Goal: Task Accomplishment & Management: Use online tool/utility

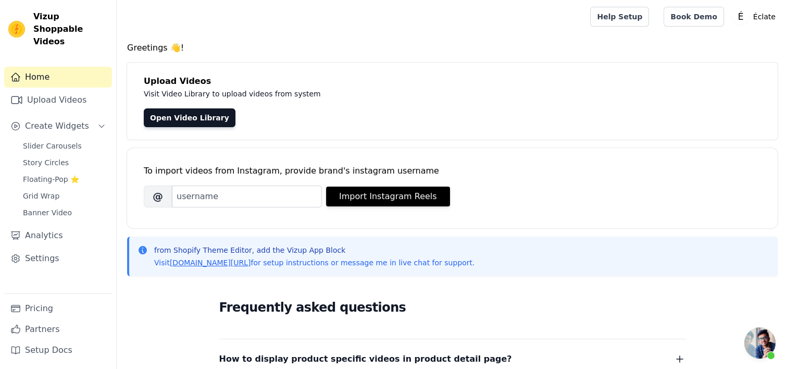
scroll to position [315, 0]
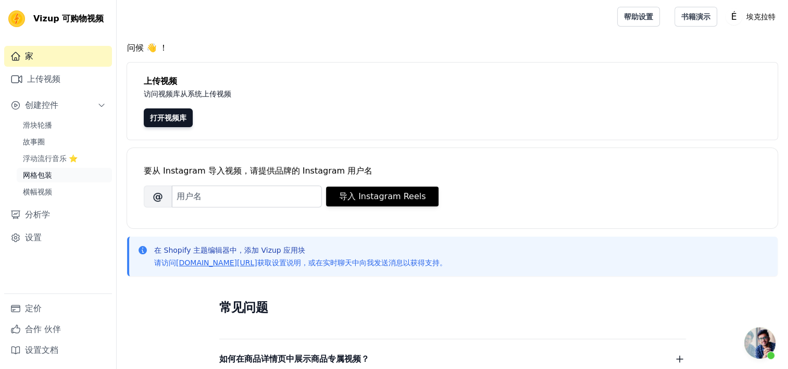
click at [57, 179] on link "网格包装" at bounding box center [64, 175] width 95 height 15
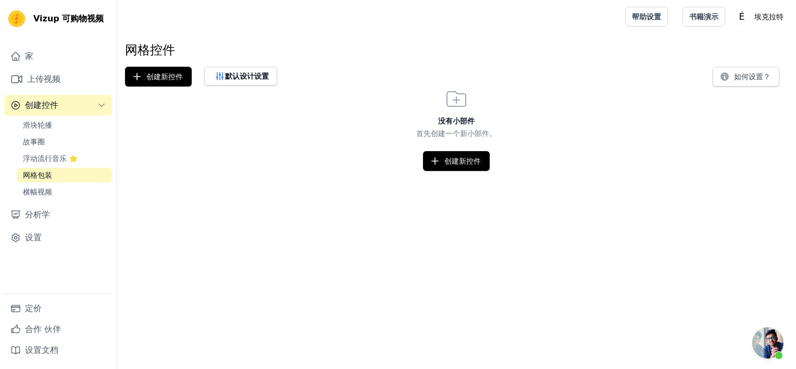
scroll to position [315, 0]
click at [45, 197] on link "横幅视频" at bounding box center [64, 191] width 95 height 15
click at [57, 178] on link "网格包装" at bounding box center [64, 175] width 95 height 15
click at [154, 76] on font "创建新控件" at bounding box center [164, 76] width 36 height 10
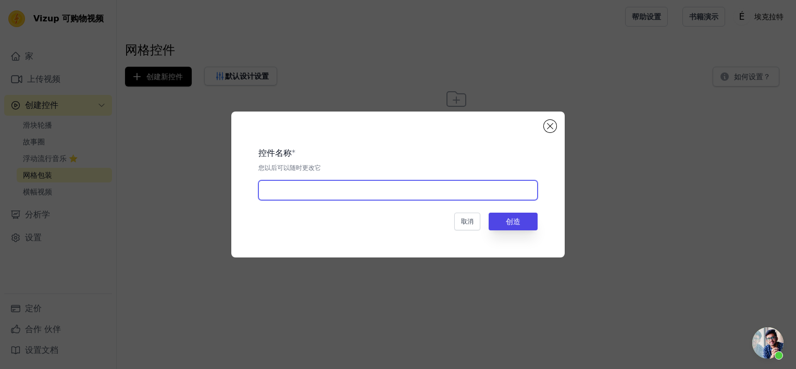
click at [383, 194] on input "text" at bounding box center [397, 190] width 279 height 20
type input "video"
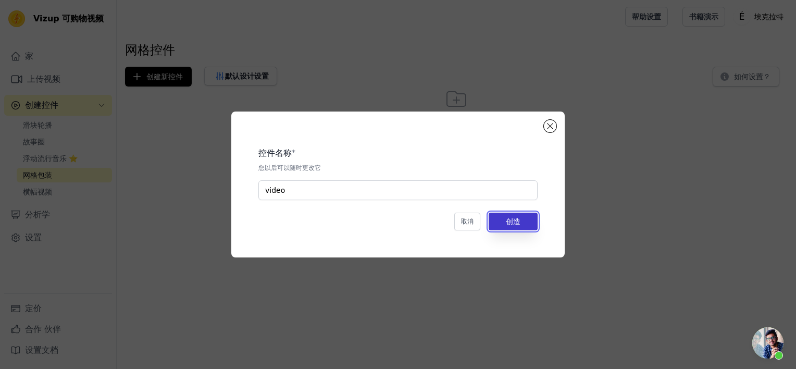
click at [512, 227] on button "创造" at bounding box center [512, 221] width 49 height 18
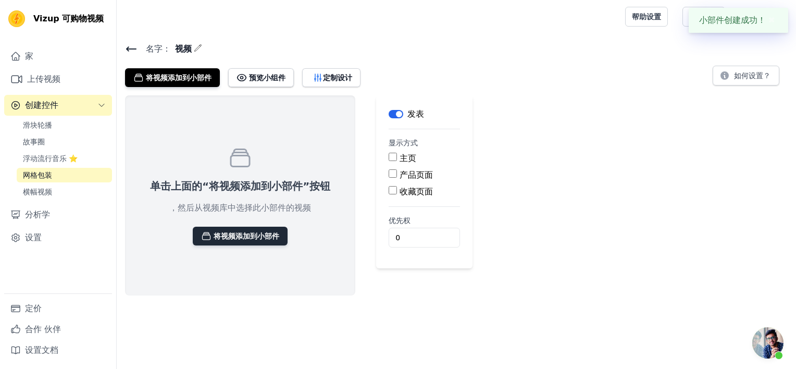
click at [274, 236] on font "将视频添加到小部件" at bounding box center [247, 236] width 66 height 10
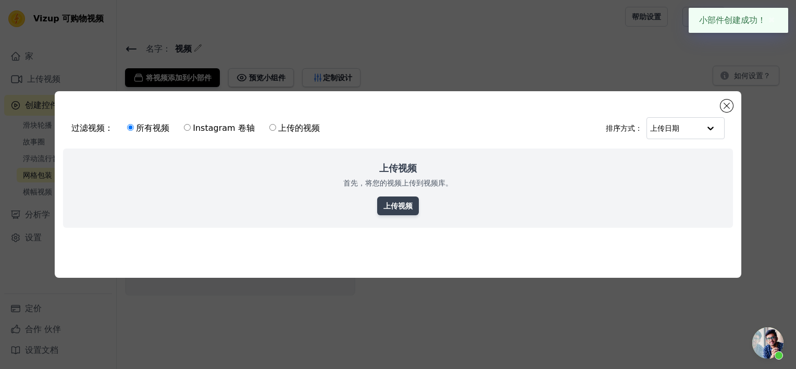
click at [409, 202] on link "上传视频" at bounding box center [398, 205] width 42 height 19
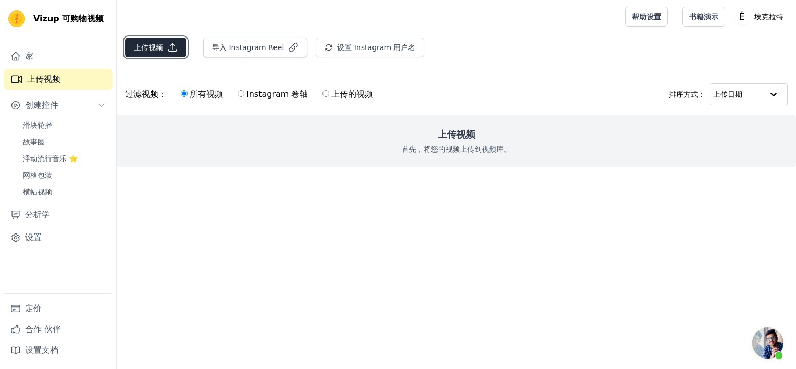
click at [165, 43] on button "上传视频" at bounding box center [155, 47] width 61 height 20
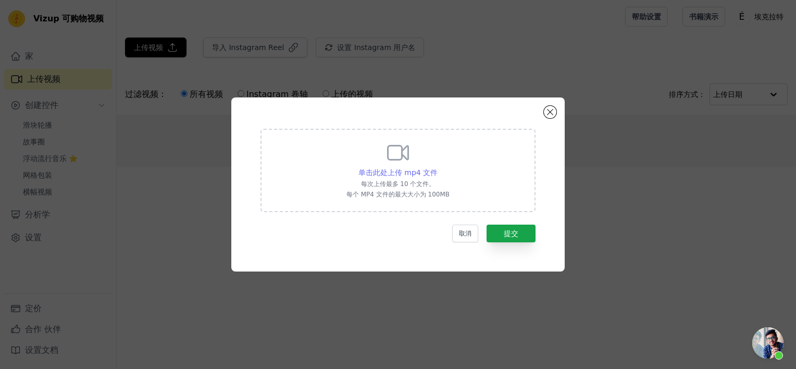
click at [406, 174] on span "单击此处上传 mp4 文件" at bounding box center [397, 172] width 79 height 8
click at [437, 167] on input "单击此处上传 mp4 文件 每次上传最多 10 个文件。 每个 MP4 文件的最大大小为 100MB" at bounding box center [437, 167] width 1 height 1
type input "C:\fakepath\8.27一-副本.mp4"
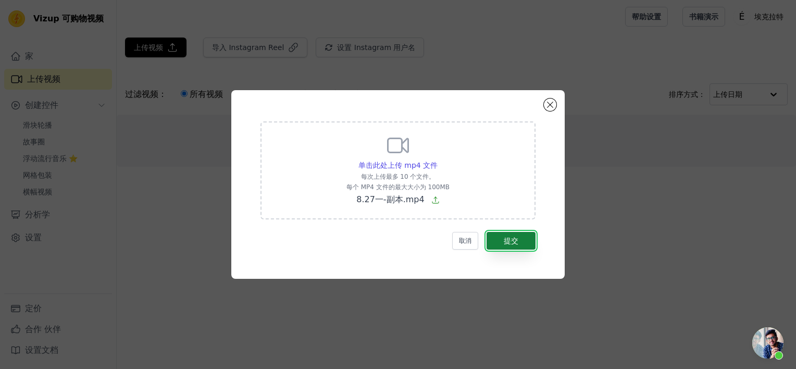
click at [519, 235] on button "提交" at bounding box center [510, 241] width 49 height 18
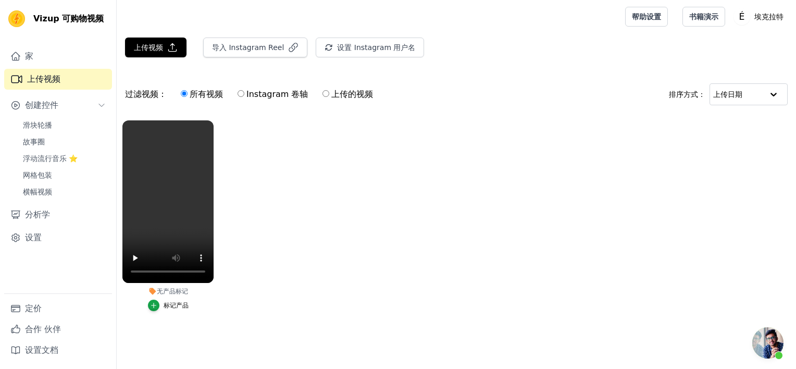
scroll to position [315, 0]
click at [53, 16] on span "Vizup 可购物视频" at bounding box center [68, 18] width 70 height 12
drag, startPoint x: 57, startPoint y: 19, endPoint x: 35, endPoint y: 12, distance: 22.2
click at [35, 12] on span "Vizup 可购物视频" at bounding box center [68, 18] width 70 height 12
copy span "Vizup"
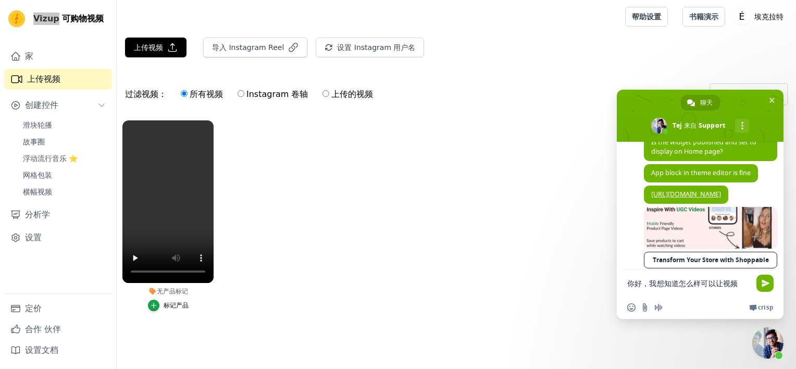
type textarea "你好，我想知道怎么样可以让视频在不点进去的情况下就播放"
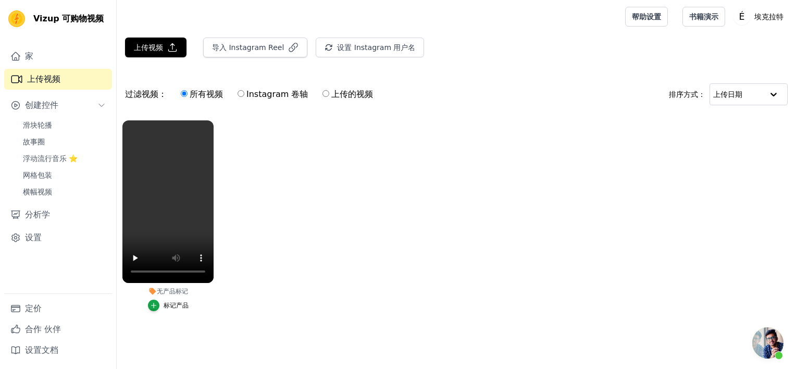
scroll to position [557, 0]
click at [772, 332] on span "开放式聊天" at bounding box center [767, 342] width 31 height 31
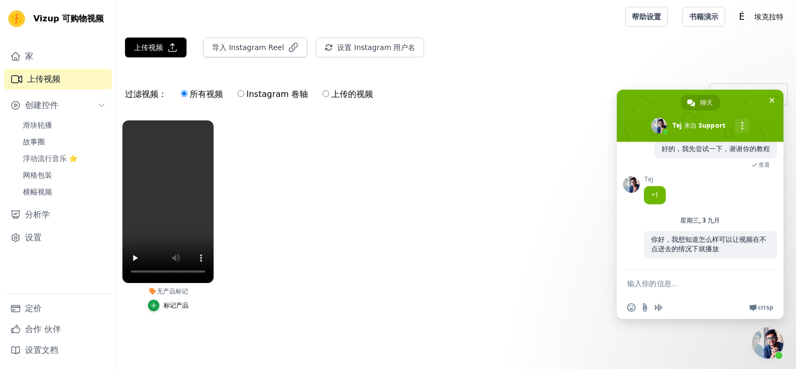
click at [588, 102] on div "过滤视频： 所有视频 Instagram 卷轴 上传的视频 排序方式： 上传日期" at bounding box center [456, 94] width 679 height 41
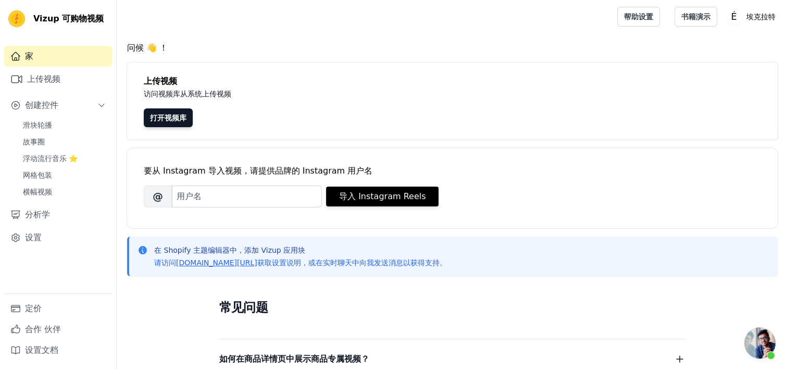
scroll to position [315, 0]
click at [693, 19] on link "书籍演示" at bounding box center [695, 17] width 43 height 20
click at [654, 10] on link "帮助设置" at bounding box center [638, 17] width 43 height 20
click at [34, 247] on link "设置" at bounding box center [58, 237] width 108 height 21
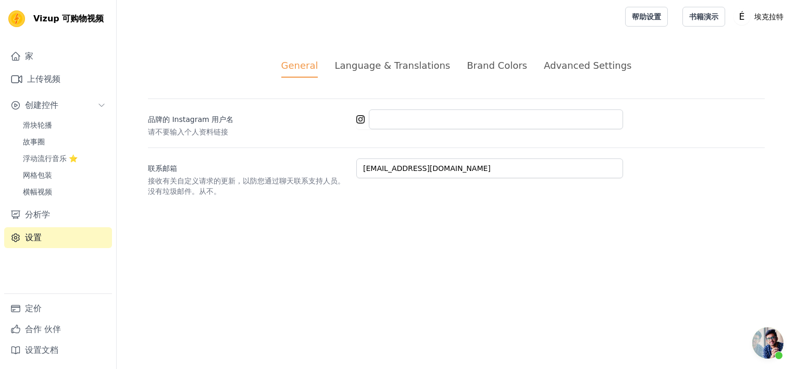
scroll to position [315, 0]
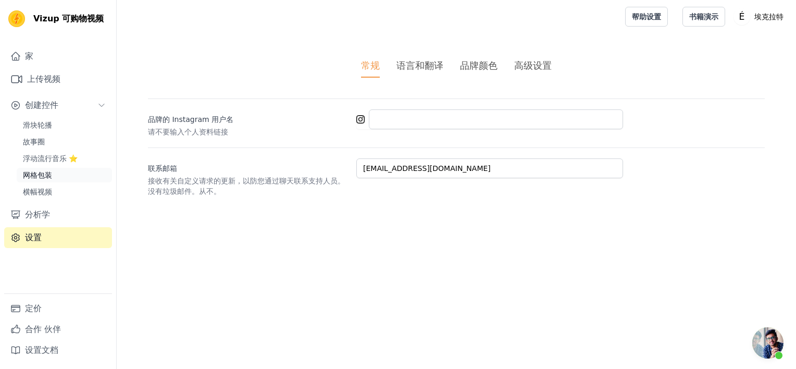
click at [50, 177] on span "网格包装" at bounding box center [37, 175] width 29 height 10
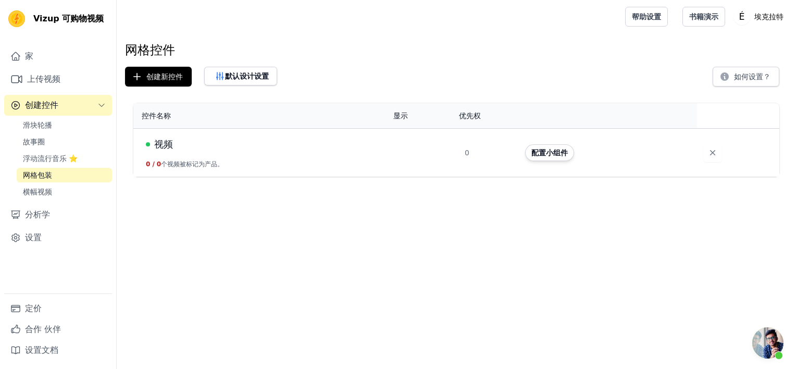
click at [316, 159] on td "视频 0 / 0 个视频被标记为产品。" at bounding box center [260, 153] width 254 height 48
click at [548, 154] on button "配置小组件" at bounding box center [549, 152] width 49 height 17
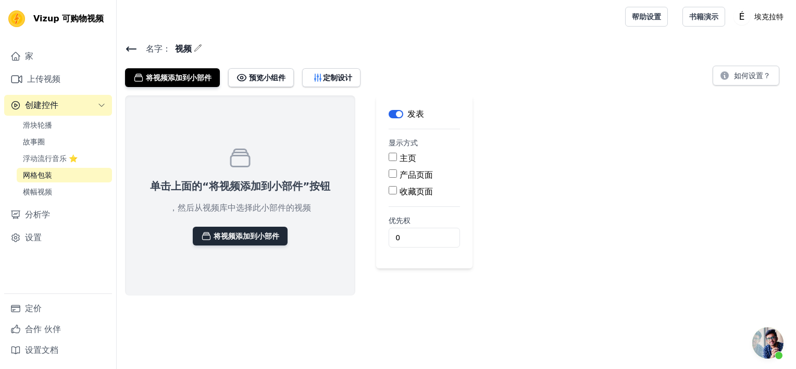
click at [248, 236] on font "将视频添加到小部件" at bounding box center [247, 236] width 66 height 10
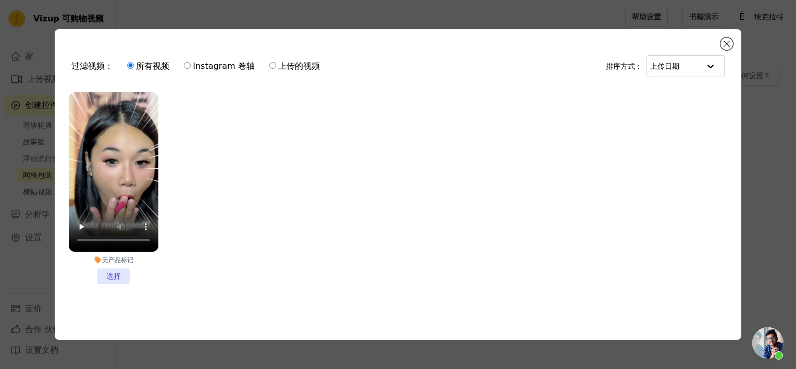
click at [116, 271] on li "无产品标记 选择" at bounding box center [114, 188] width 90 height 192
click at [0, 0] on input "无产品标记 选择" at bounding box center [0, 0] width 0 height 0
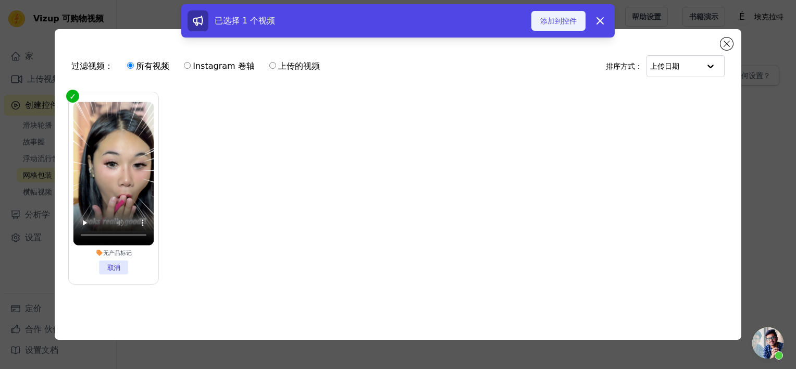
click at [569, 20] on font "添加到控件" at bounding box center [558, 21] width 36 height 10
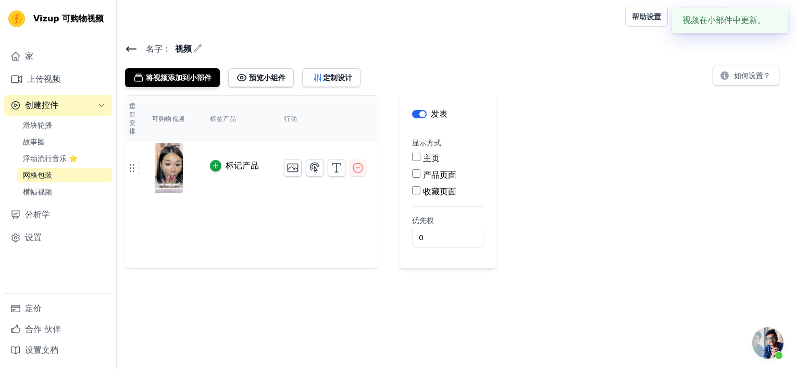
click at [418, 159] on input "主页" at bounding box center [416, 157] width 8 height 8
checkbox input "true"
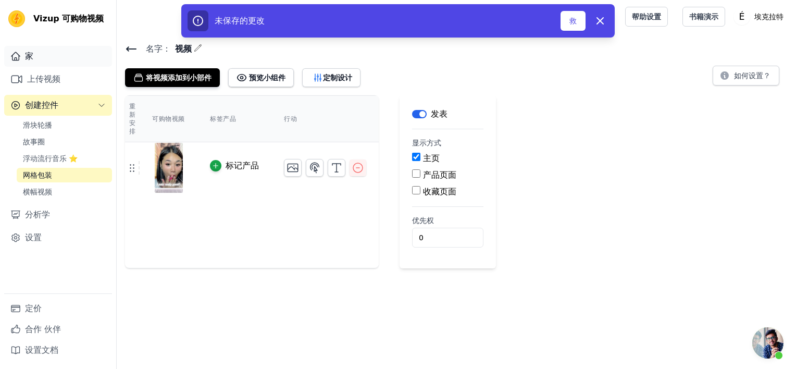
click at [36, 58] on link "家" at bounding box center [58, 56] width 108 height 21
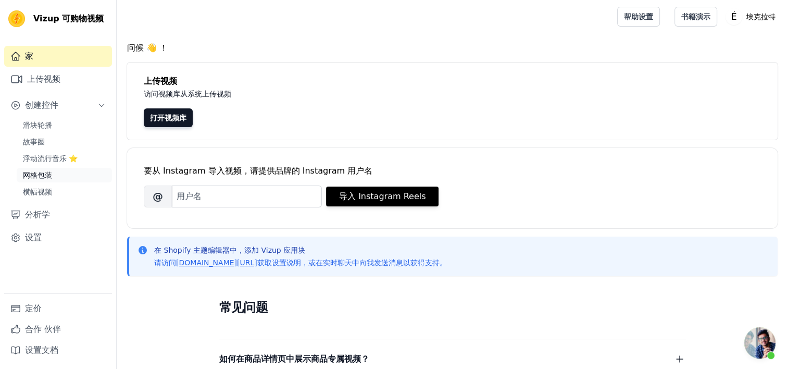
click at [38, 179] on span "网格包装" at bounding box center [37, 175] width 29 height 10
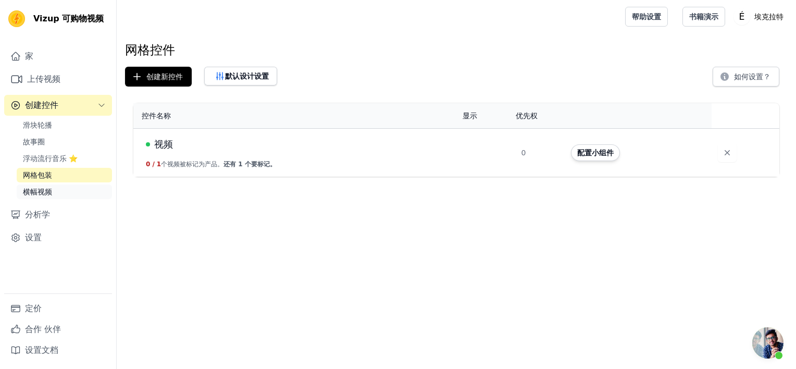
click at [52, 198] on link "横幅视频" at bounding box center [64, 191] width 95 height 15
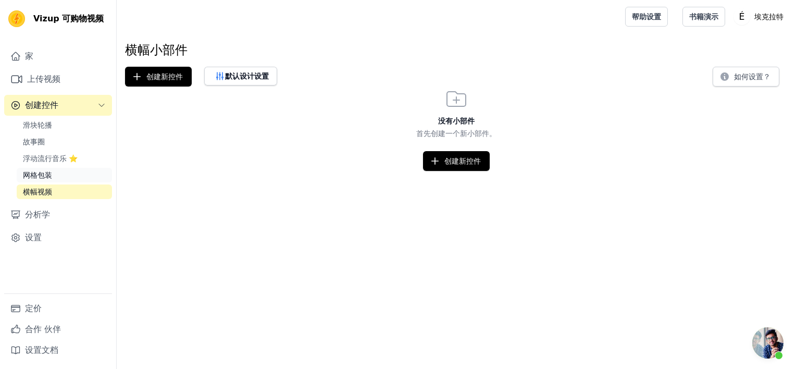
click at [55, 181] on link "网格包装" at bounding box center [64, 175] width 95 height 15
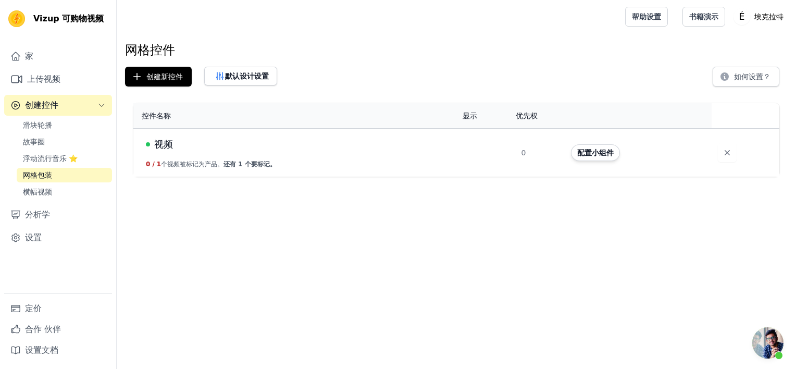
click at [379, 158] on td "视频 0 / 1 个视频被标记为产品。 还有 1 个要标记。" at bounding box center [294, 153] width 323 height 48
click at [227, 168] on td "视频 0 / 1 个视频被标记为产品。 还有 1 个要标记。" at bounding box center [294, 153] width 323 height 48
click at [228, 160] on span "还有 1 个要标记。" at bounding box center [249, 163] width 53 height 7
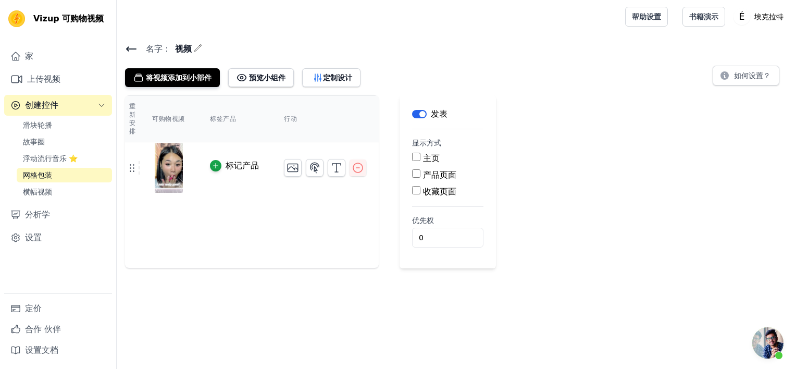
click at [415, 158] on input "主页" at bounding box center [416, 157] width 8 height 8
checkbox input "true"
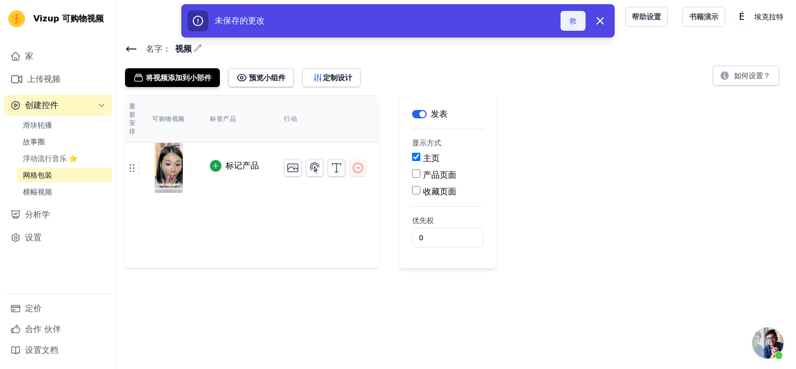
click at [578, 21] on button "救" at bounding box center [572, 21] width 25 height 20
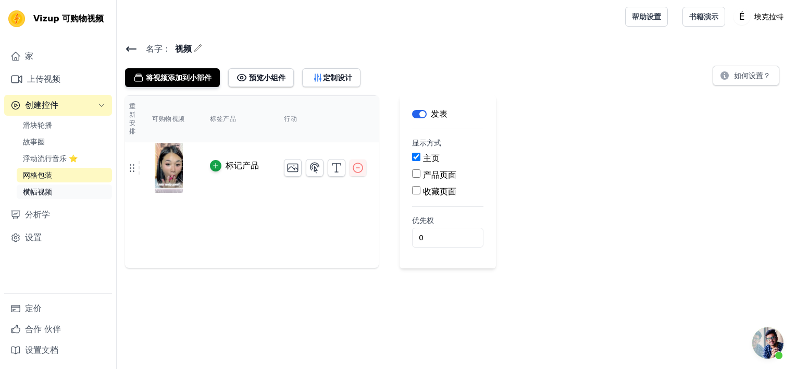
click at [54, 197] on link "横幅视频" at bounding box center [64, 191] width 95 height 15
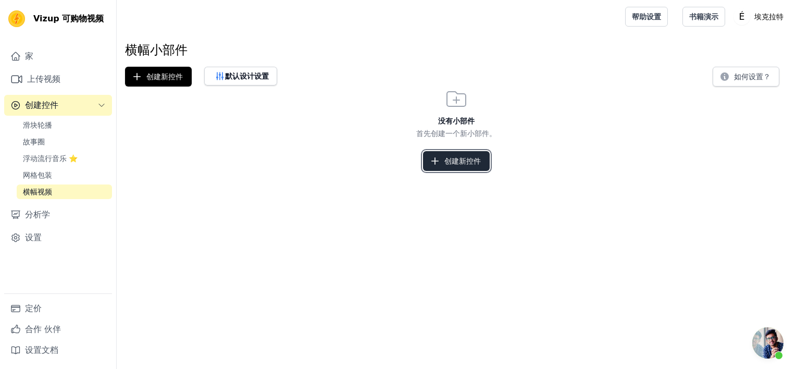
click at [474, 157] on font "创建新控件" at bounding box center [462, 161] width 36 height 10
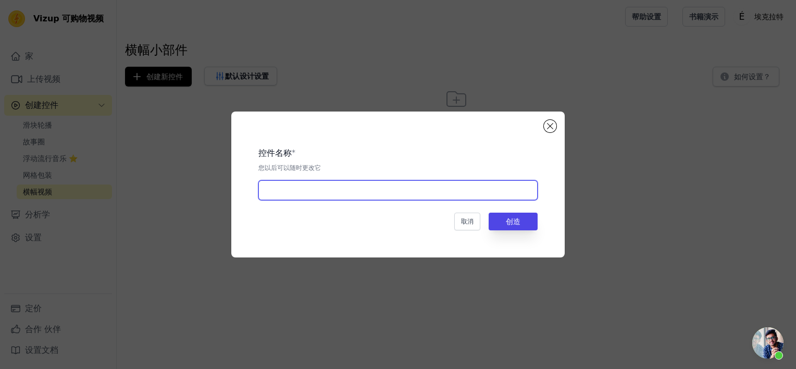
click at [398, 190] on input "text" at bounding box center [397, 190] width 279 height 20
type input "11"
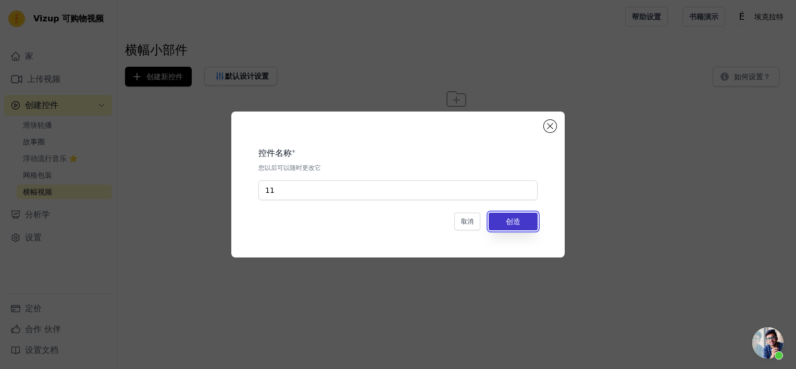
click at [507, 220] on button "创造" at bounding box center [512, 221] width 49 height 18
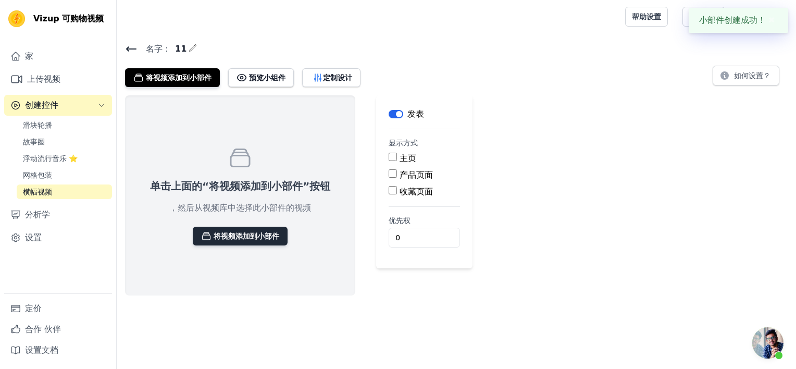
click at [254, 232] on font "将视频添加到小部件" at bounding box center [247, 236] width 66 height 10
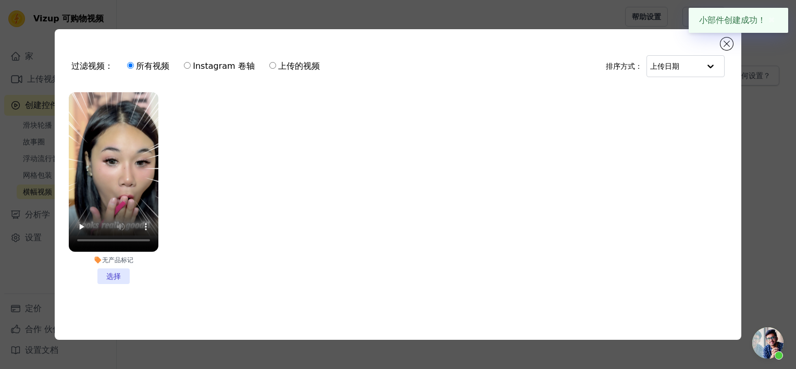
click at [121, 275] on li "无产品标记 选择" at bounding box center [114, 188] width 90 height 192
click at [0, 0] on input "无产品标记 选择" at bounding box center [0, 0] width 0 height 0
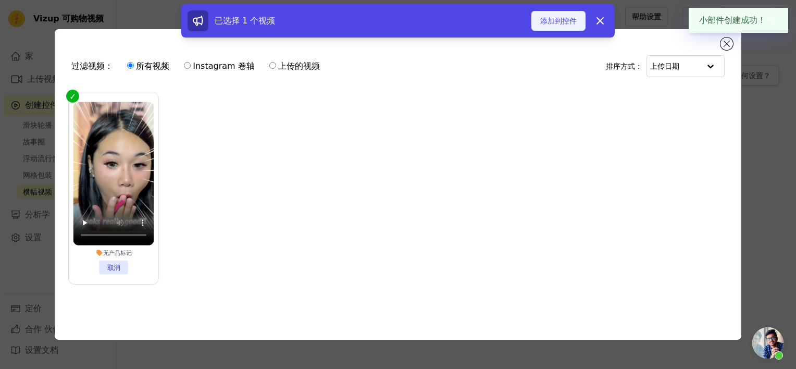
click at [556, 27] on button "添加到控件" at bounding box center [558, 21] width 54 height 20
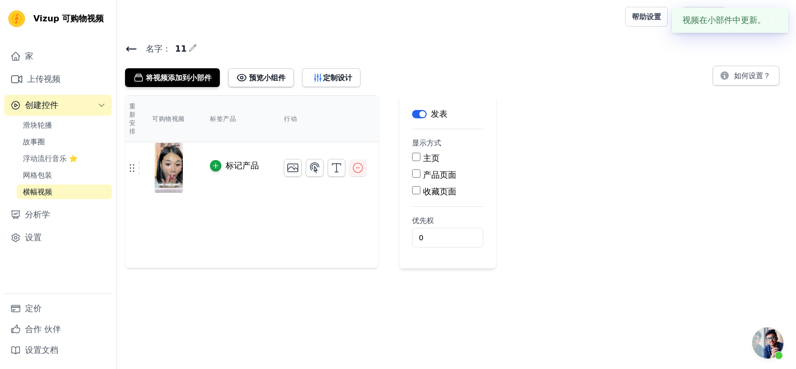
click at [415, 160] on input "主页" at bounding box center [416, 157] width 8 height 8
checkbox input "true"
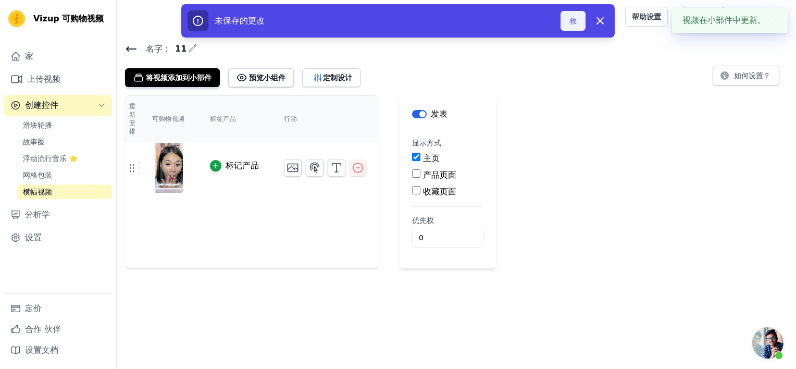
click at [571, 24] on button "救" at bounding box center [572, 21] width 25 height 20
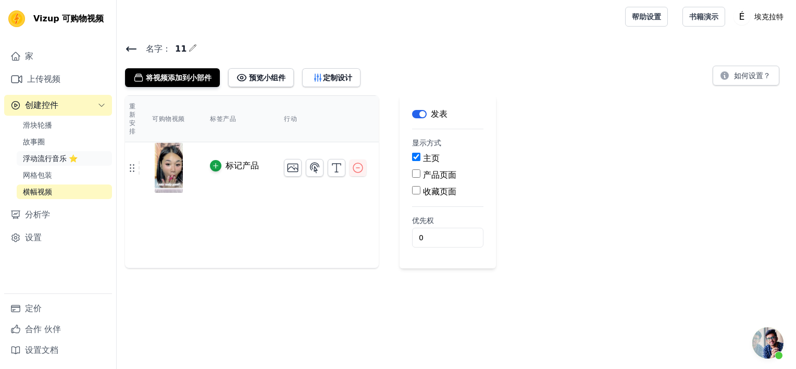
click at [58, 157] on span "浮动流行音乐 ⭐" at bounding box center [50, 158] width 55 height 10
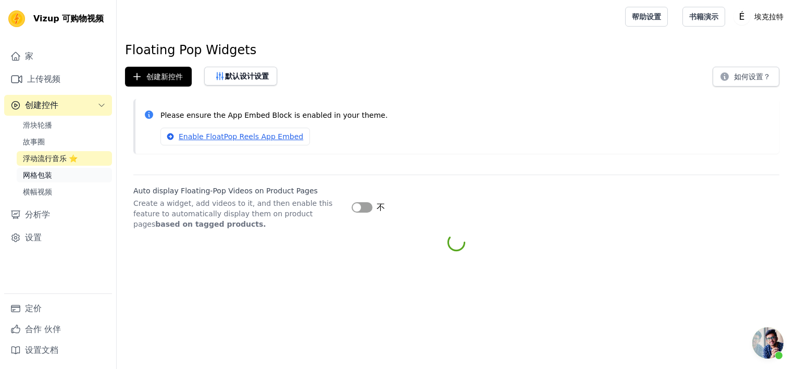
click at [52, 172] on span "网格包装" at bounding box center [37, 175] width 29 height 10
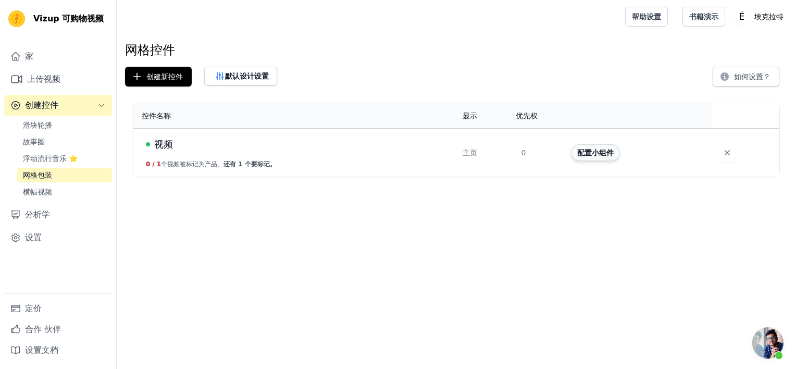
click at [596, 149] on button "配置小组件" at bounding box center [595, 152] width 49 height 17
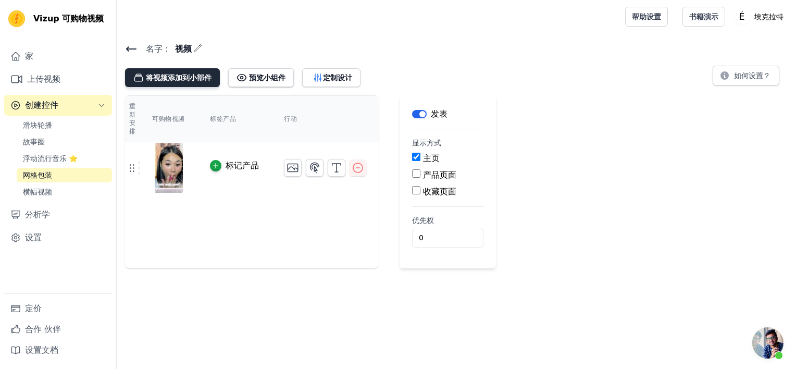
click at [186, 76] on font "将视频添加到小部件" at bounding box center [179, 77] width 66 height 10
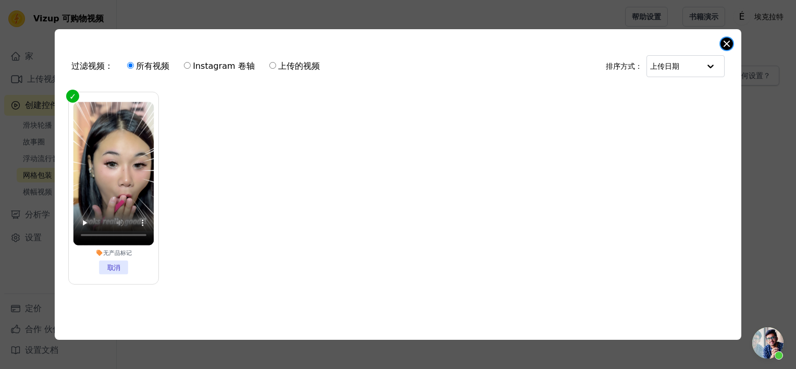
click at [730, 40] on button "关闭模态" at bounding box center [726, 43] width 12 height 12
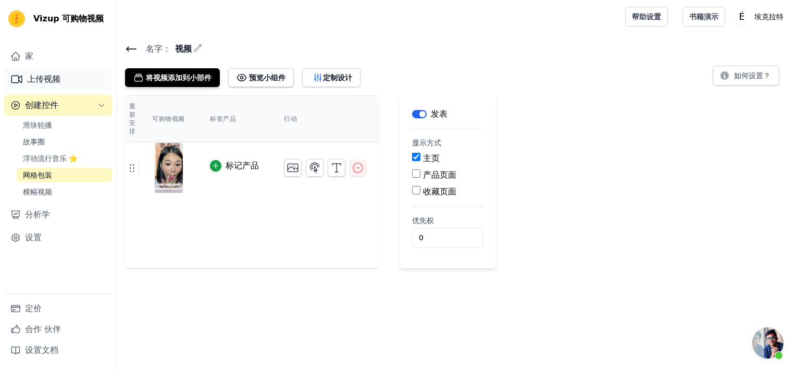
click at [32, 77] on font "上传视频" at bounding box center [43, 79] width 33 height 12
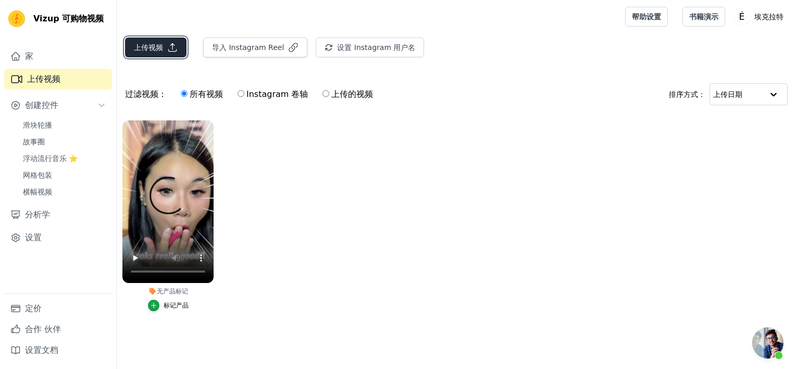
click at [165, 42] on button "上传视频" at bounding box center [155, 47] width 61 height 20
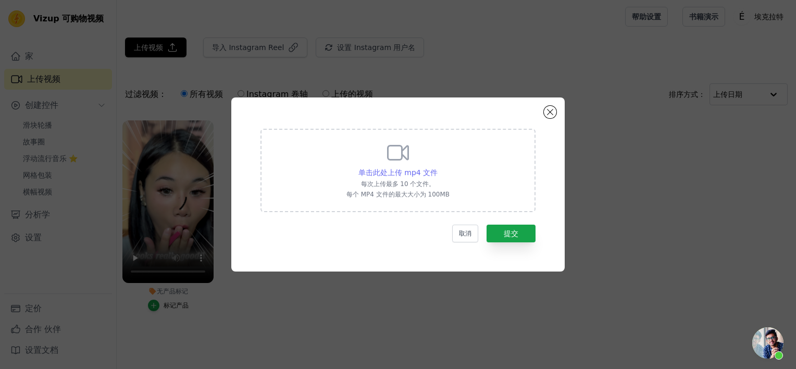
click at [399, 169] on span "单击此处上传 mp4 文件" at bounding box center [397, 172] width 79 height 8
click at [437, 167] on input "单击此处上传 mp4 文件 每次上传最多 10 个文件。 每个 MP4 文件的最大大小为 100MB" at bounding box center [437, 167] width 1 height 1
type input "C:\fakepath\8月27日.mp4"
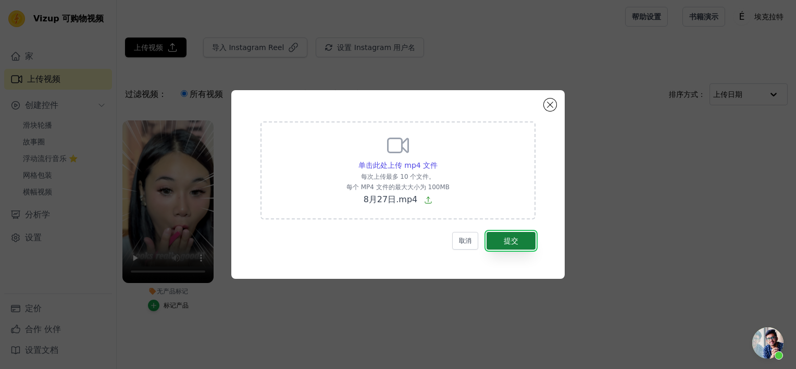
click at [515, 241] on font "提交" at bounding box center [511, 240] width 15 height 8
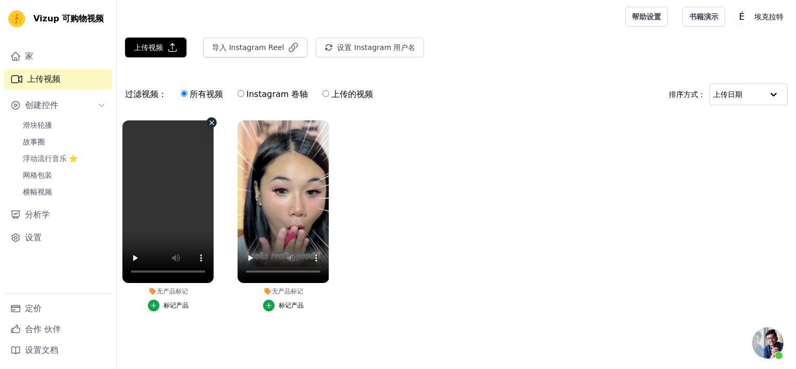
scroll to position [315, 0]
click at [48, 179] on span "网格包装" at bounding box center [37, 175] width 29 height 10
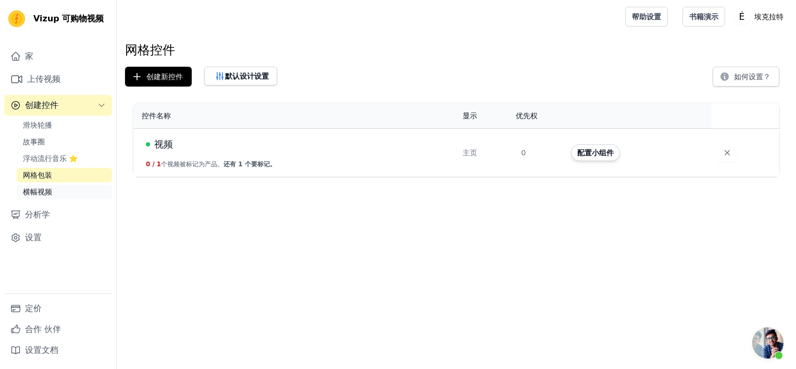
click at [44, 190] on span "横幅视频" at bounding box center [37, 191] width 29 height 10
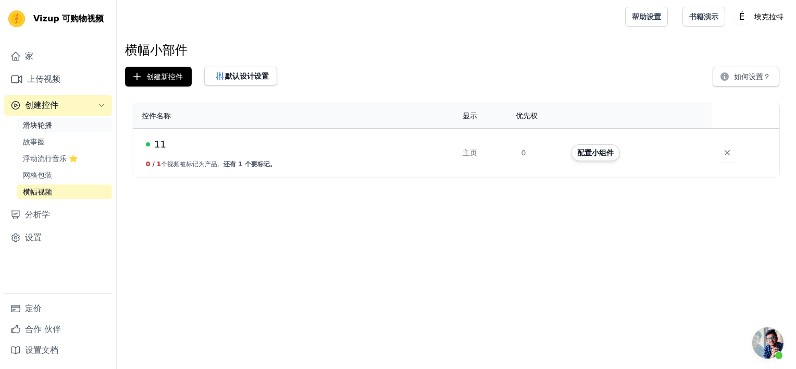
click at [60, 130] on link "滑块轮播" at bounding box center [64, 125] width 95 height 15
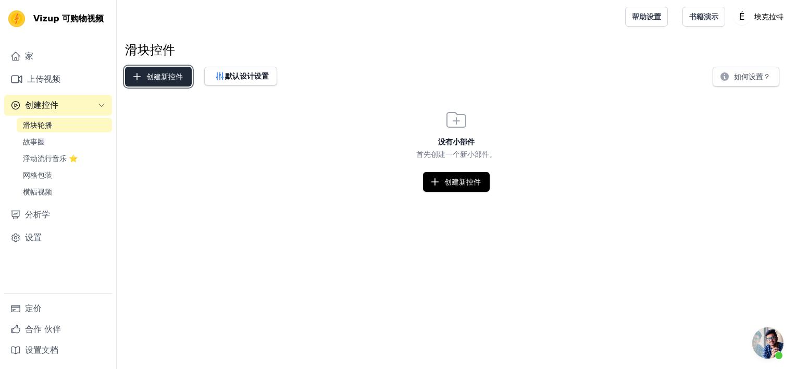
click at [139, 71] on icon "button" at bounding box center [137, 76] width 10 height 10
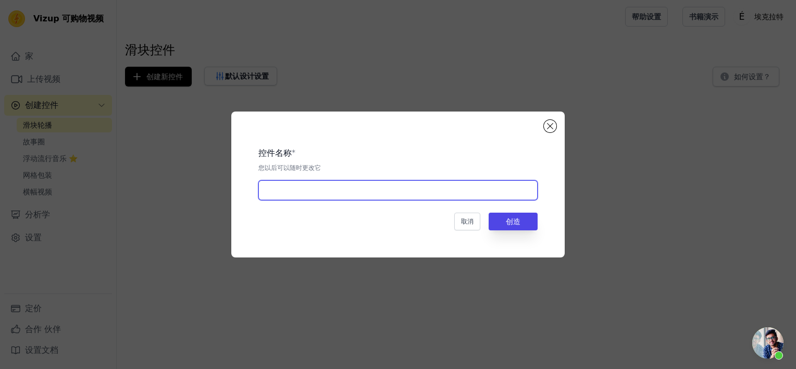
click at [353, 198] on input "text" at bounding box center [397, 190] width 279 height 20
type input "2121"
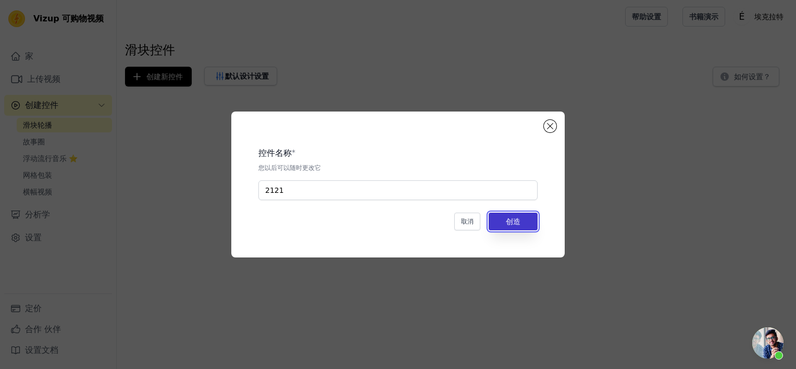
click at [519, 225] on button "创造" at bounding box center [512, 221] width 49 height 18
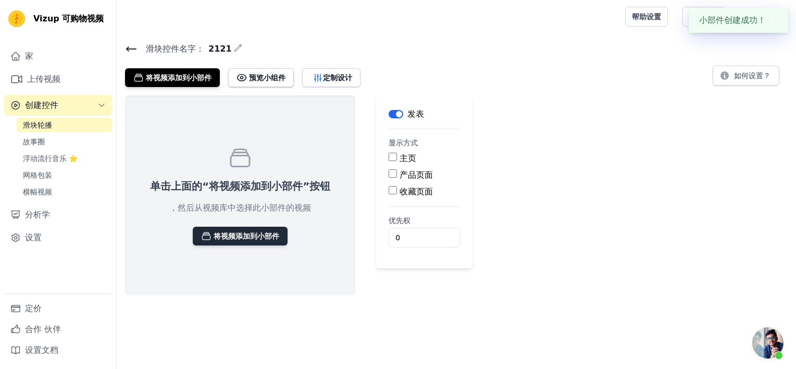
click at [285, 235] on button "将视频添加到小部件" at bounding box center [240, 236] width 95 height 19
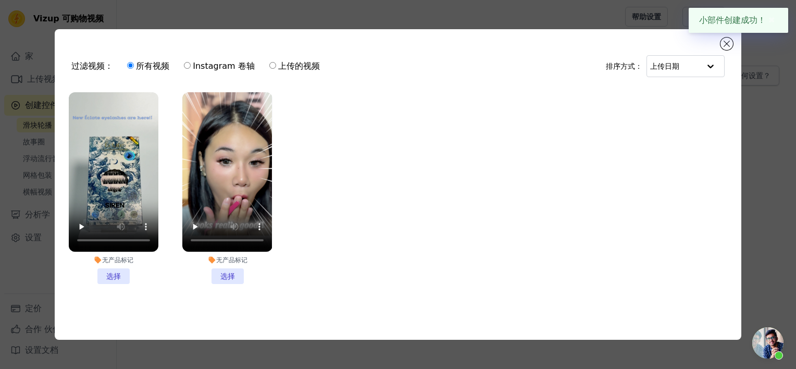
click at [215, 269] on li "无产品标记 选择" at bounding box center [227, 188] width 90 height 192
click at [0, 0] on input "无产品标记 选择" at bounding box center [0, 0] width 0 height 0
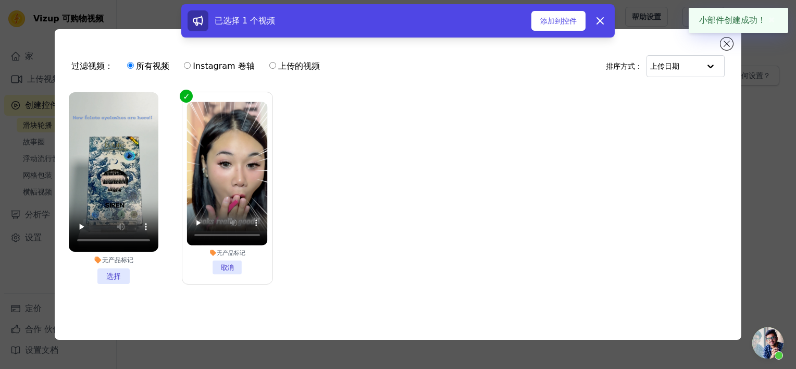
click at [127, 274] on li "无产品标记 选择" at bounding box center [114, 188] width 90 height 192
click at [0, 0] on input "无产品标记 选择" at bounding box center [0, 0] width 0 height 0
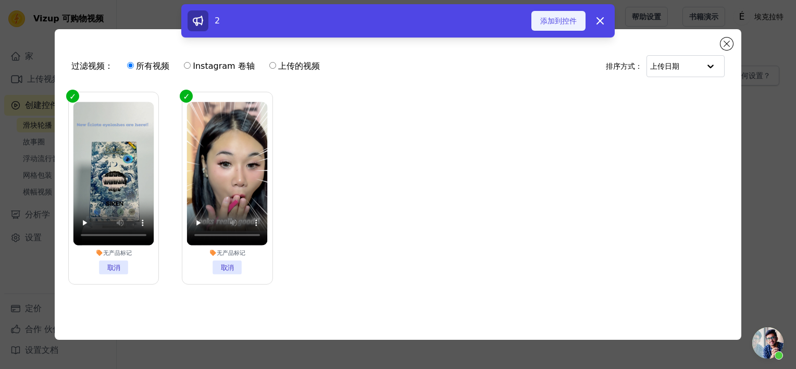
click at [555, 26] on font "添加到控件" at bounding box center [558, 21] width 36 height 10
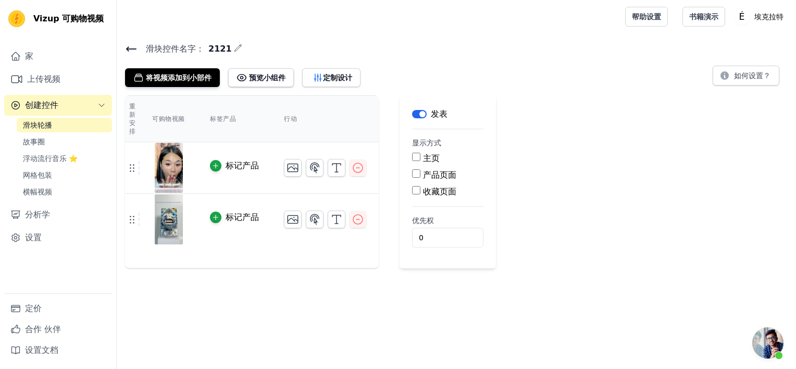
click at [417, 156] on input "主页" at bounding box center [416, 157] width 8 height 8
checkbox input "true"
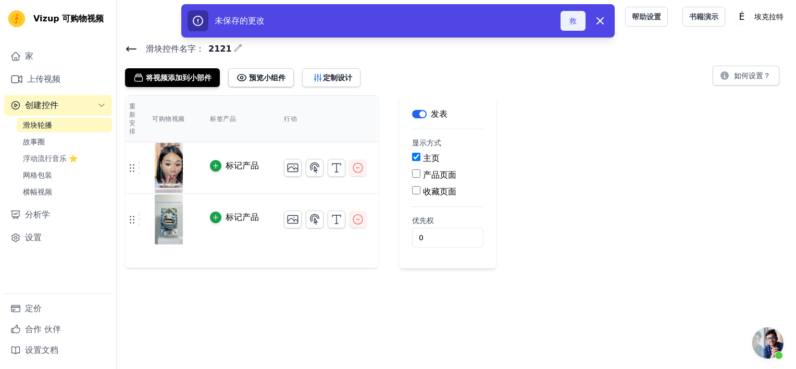
click at [569, 20] on button "救" at bounding box center [572, 21] width 25 height 20
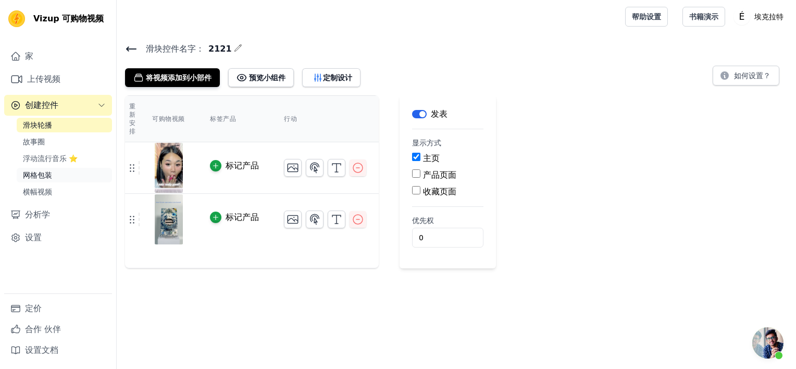
click at [46, 181] on link "网格包装" at bounding box center [64, 175] width 95 height 15
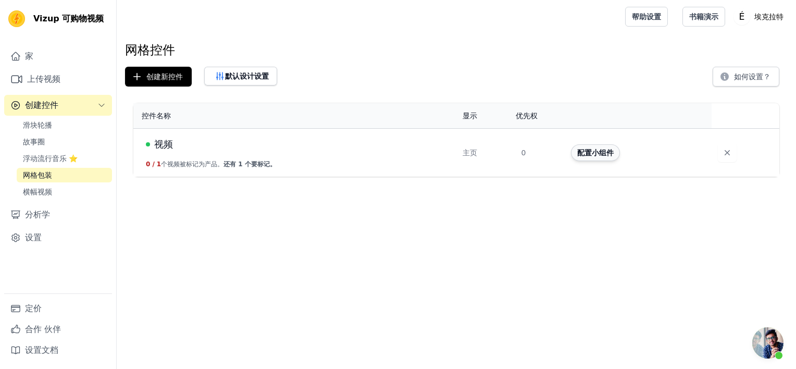
click at [601, 157] on button "配置小组件" at bounding box center [595, 152] width 49 height 17
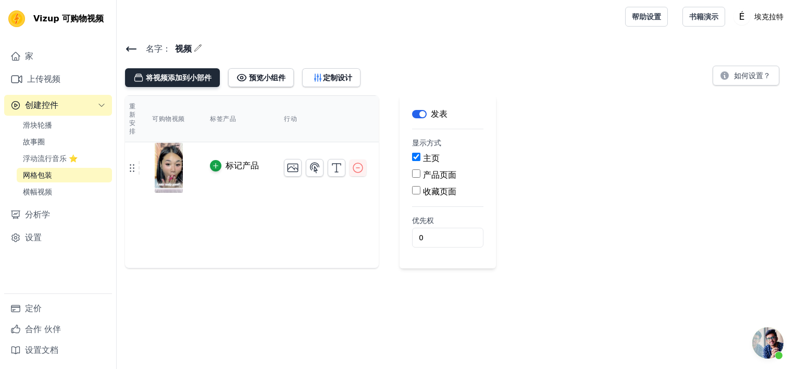
click at [190, 80] on font "将视频添加到小部件" at bounding box center [179, 77] width 66 height 10
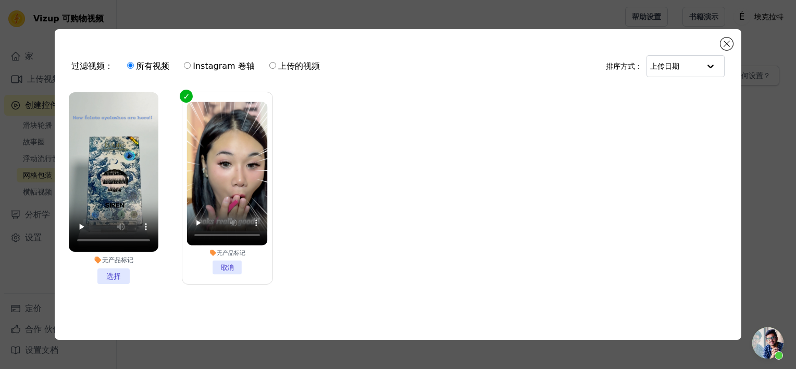
click at [117, 269] on li "无产品标记 选择" at bounding box center [114, 188] width 90 height 192
click at [0, 0] on input "无产品标记 选择" at bounding box center [0, 0] width 0 height 0
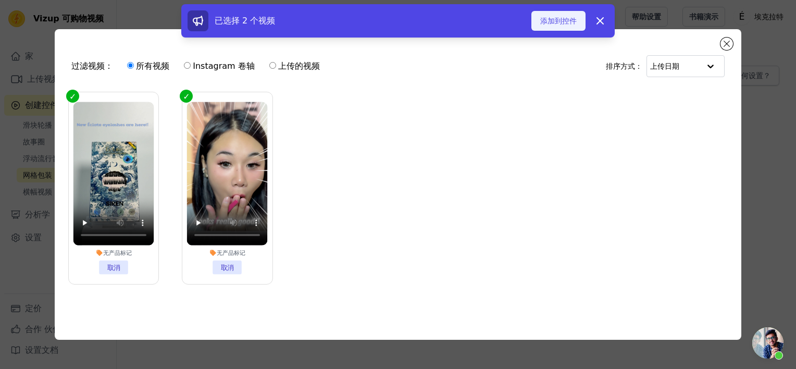
click at [562, 21] on font "添加到控件" at bounding box center [558, 21] width 36 height 10
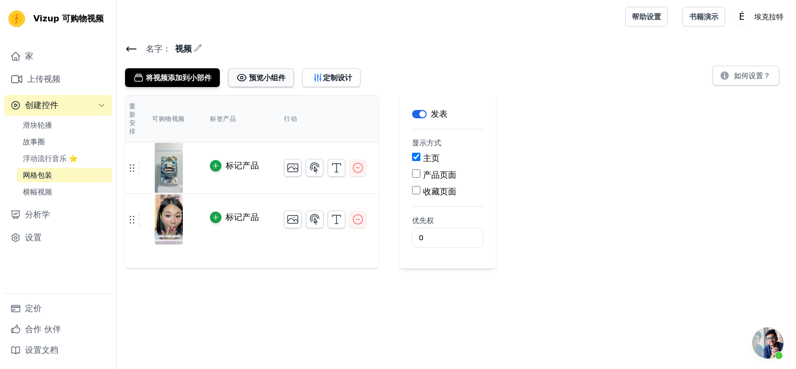
click at [272, 79] on font "预览小组件" at bounding box center [267, 77] width 36 height 10
click at [37, 236] on font "设置" at bounding box center [33, 237] width 17 height 12
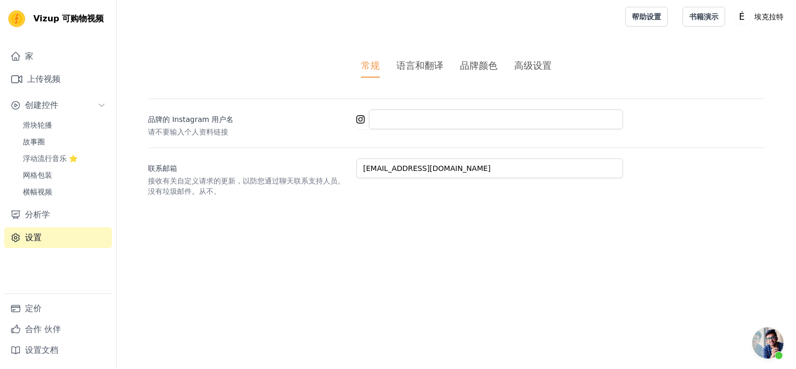
click at [410, 68] on div "语言和翻译" at bounding box center [419, 65] width 47 height 14
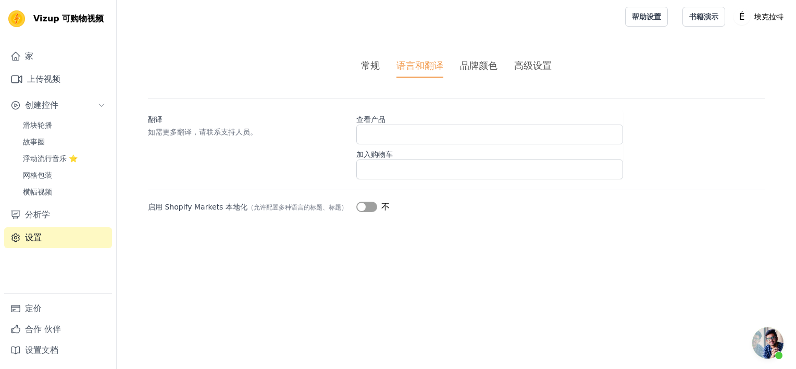
click at [482, 69] on div "品牌颜色" at bounding box center [478, 65] width 37 height 14
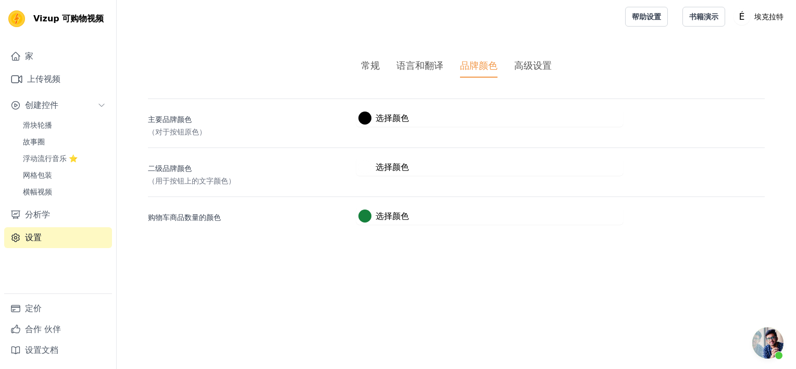
click at [529, 69] on div "高级设置" at bounding box center [532, 65] width 37 height 14
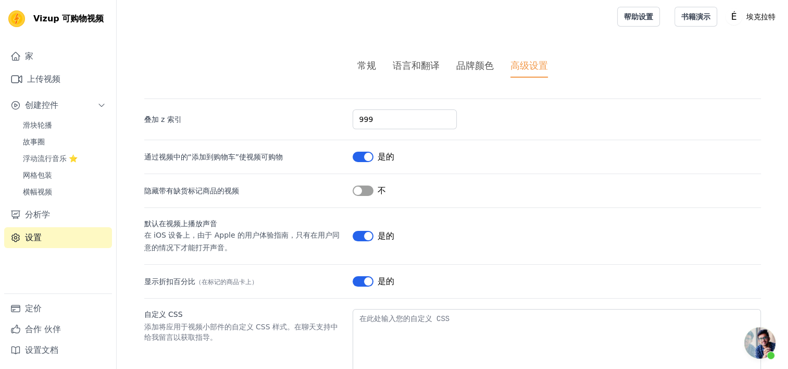
click at [382, 61] on ul "常规 语言和翻译 品牌颜色 高级设置" at bounding box center [452, 67] width 617 height 19
click at [56, 186] on link "横幅视频" at bounding box center [64, 191] width 95 height 15
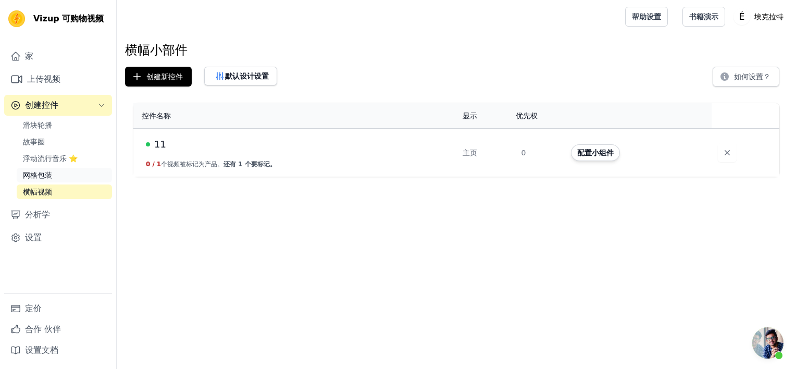
click at [60, 173] on link "网格包装" at bounding box center [64, 175] width 95 height 15
click at [765, 343] on span "开放式聊天" at bounding box center [767, 342] width 31 height 31
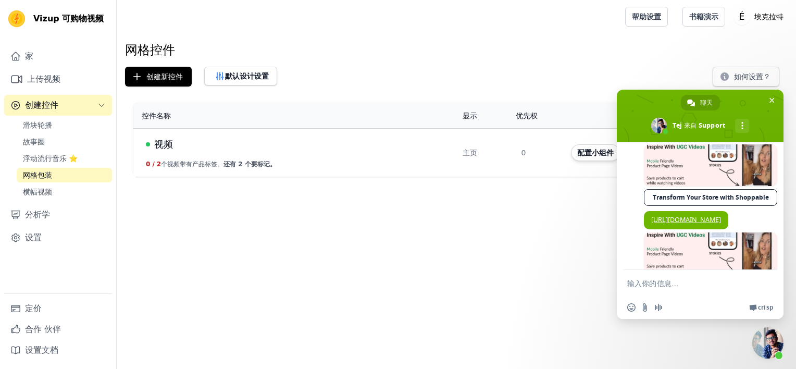
scroll to position [502, 0]
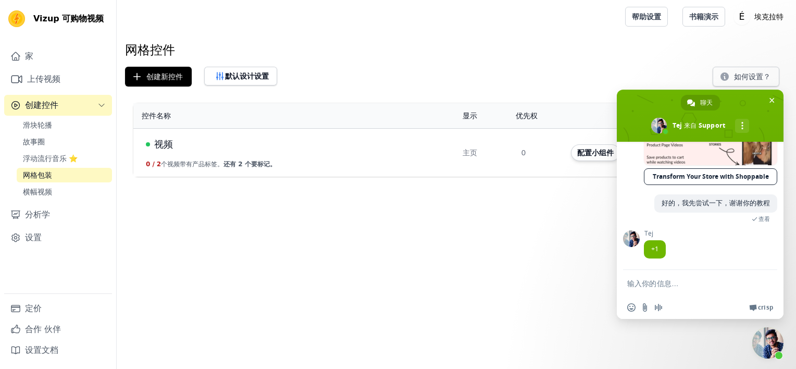
click at [683, 283] on textarea "输入你的信息…" at bounding box center [689, 283] width 125 height 26
type textarea "n"
click at [736, 287] on textarea "你好，我想知道怎么样可以让视频" at bounding box center [689, 283] width 125 height 26
click at [734, 283] on textarea "你好，我想知道怎么样可以让视频" at bounding box center [689, 283] width 125 height 26
click at [733, 283] on textarea "你好，我想知道怎么样可以让视频" at bounding box center [689, 283] width 125 height 26
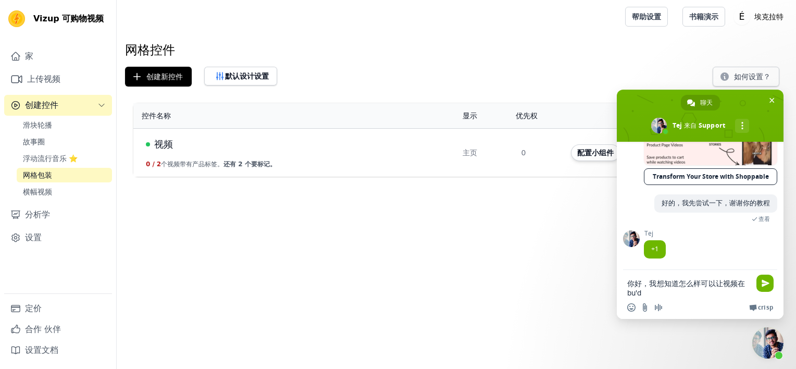
scroll to position [2, 0]
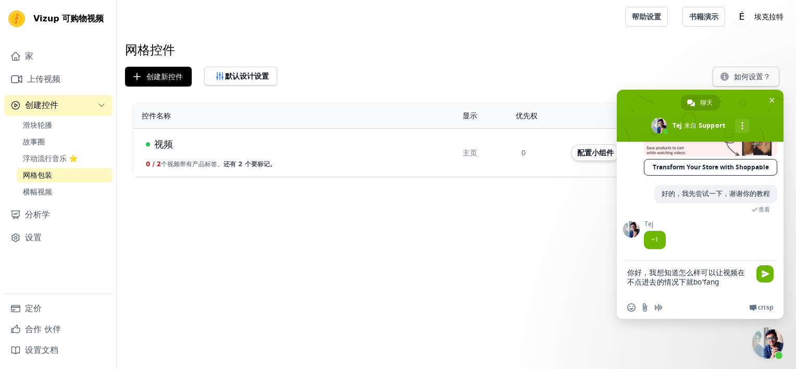
type textarea "你好，我想知道怎么样可以让视频在不点进去的情况下就播放"
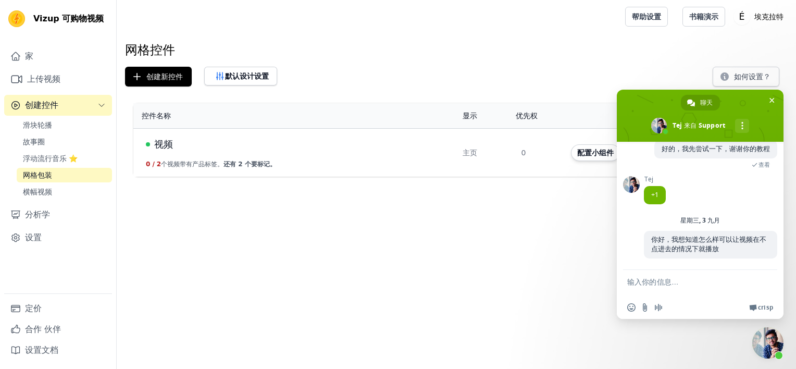
scroll to position [557, 0]
click at [500, 55] on h1 "网格控件" at bounding box center [456, 50] width 662 height 17
click at [492, 177] on html "Vizup 可购物视频 家 上传视频 创建控件 滑块轮播 故事圈 浮动流行音乐 ⭐ 网格包装 横幅视频 分析学 设置 定价 合作 伙伴 设置文档 Open s…" at bounding box center [398, 88] width 796 height 177
click at [581, 101] on div "控件名称 显示 优先权 行动 视频 0 / 2 个视频带有产品标签。 还有 2 个要标记。 主页 0 配置小组件" at bounding box center [456, 140] width 679 height 82
click at [311, 29] on div at bounding box center [368, 16] width 487 height 33
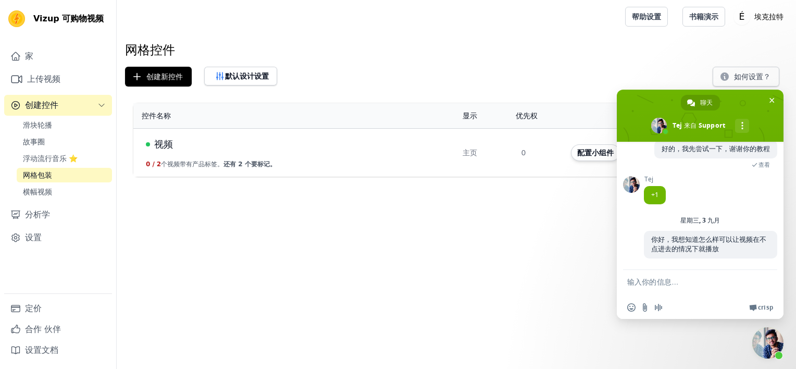
click at [311, 29] on div at bounding box center [368, 16] width 487 height 33
click at [494, 177] on html "Vizup 可购物视频 家 上传视频 创建控件 滑块轮播 故事圈 浮动流行音乐 ⭐ 网格包装 横幅视频 分析学 设置 定价 合作 伙伴 设置文档 Open s…" at bounding box center [398, 88] width 796 height 177
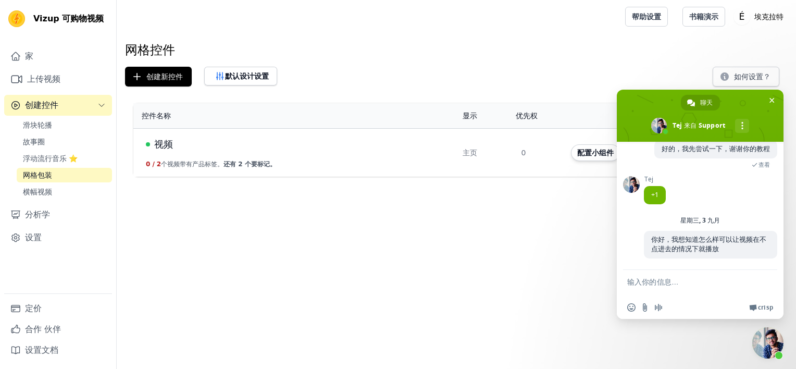
click at [494, 177] on html "Vizup 可购物视频 家 上传视频 创建控件 滑块轮播 故事圈 浮动流行音乐 ⭐ 网格包装 横幅视频 分析学 设置 定价 合作 伙伴 设置文档 Open s…" at bounding box center [398, 88] width 796 height 177
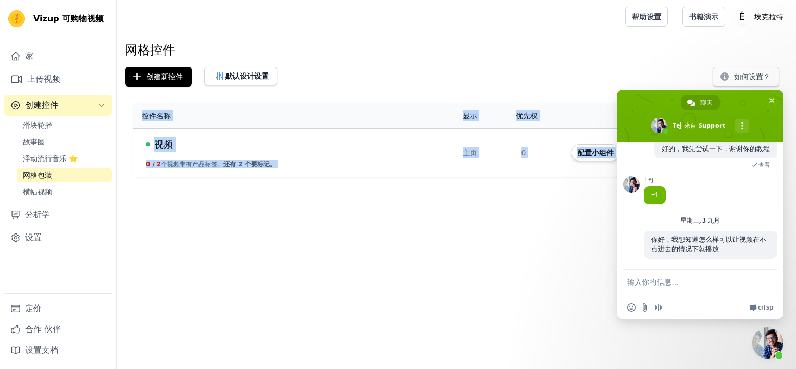
click at [494, 177] on html "Vizup 可购物视频 家 上传视频 创建控件 滑块轮播 故事圈 浮动流行音乐 ⭐ 网格包装 横幅视频 分析学 设置 定价 合作 伙伴 设置文档 Open s…" at bounding box center [398, 88] width 796 height 177
click at [397, 177] on html "Vizup 可购物视频 家 上传视频 创建控件 滑块轮播 故事圈 浮动流行音乐 ⭐ 网格包装 横幅视频 分析学 设置 定价 合作 伙伴 设置文档 Open s…" at bounding box center [398, 88] width 796 height 177
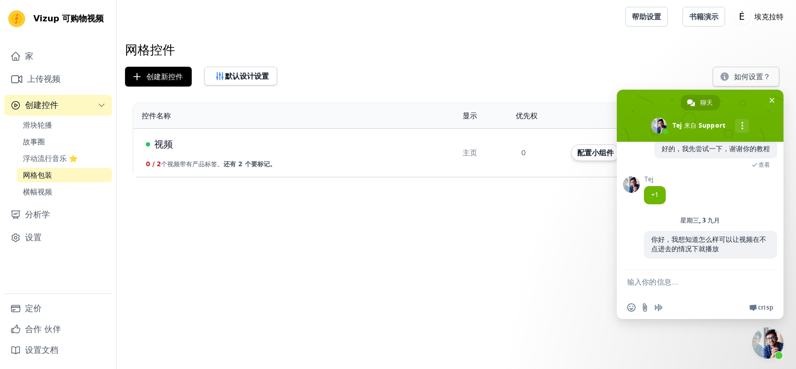
click at [456, 86] on div "网格控件 创建新控件 默认设计设置 如何设置？ 控件名称 显示 优先权 行动 视频 0 / 2 个视频带有产品标签。 还有 2 个要标记。 主页 0 配置小组件" at bounding box center [456, 111] width 679 height 139
click at [767, 96] on span "关闭聊天" at bounding box center [771, 100] width 11 height 11
